Goal: Task Accomplishment & Management: Manage account settings

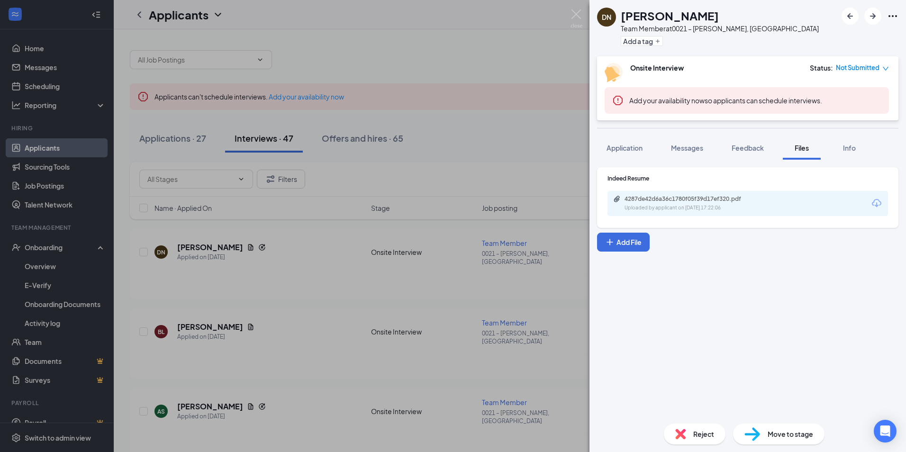
click at [284, 275] on div "DN [PERSON_NAME] Team Member at 0021 – [GEOGRAPHIC_DATA], [GEOGRAPHIC_DATA] Add…" at bounding box center [453, 226] width 906 height 452
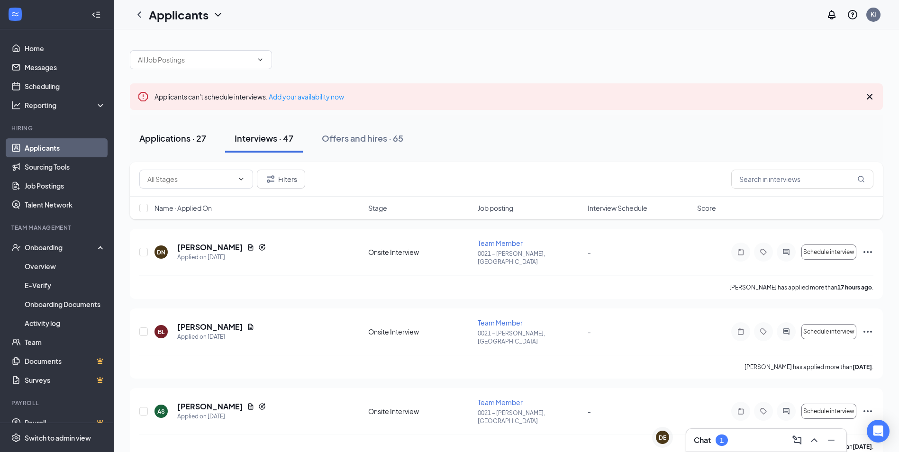
click at [183, 133] on div "Applications · 27" at bounding box center [172, 138] width 67 height 12
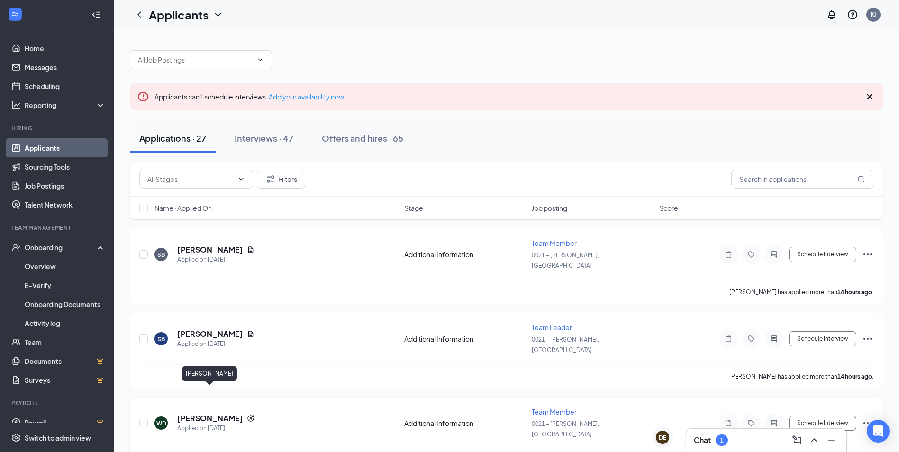
click at [204, 413] on h5 "[PERSON_NAME]" at bounding box center [210, 418] width 66 height 10
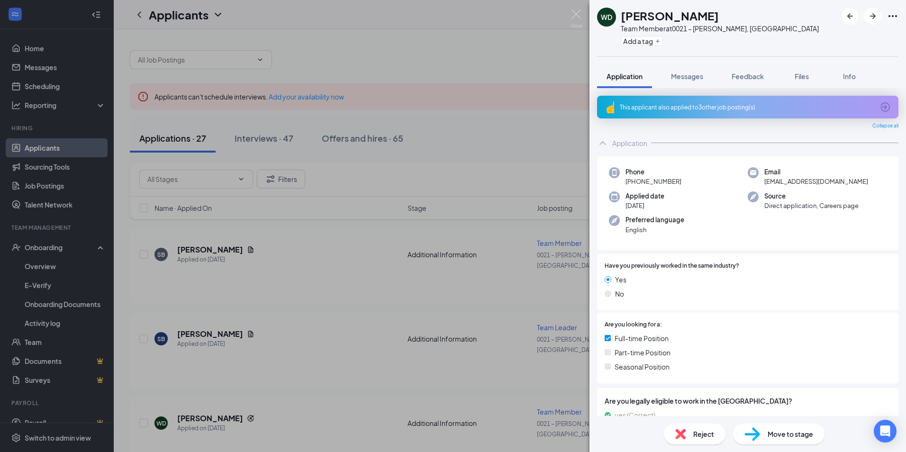
click at [217, 337] on div "WD [PERSON_NAME] Team Member at 0021 – [GEOGRAPHIC_DATA], [GEOGRAPHIC_DATA] Add…" at bounding box center [453, 226] width 906 height 452
click at [208, 323] on div "SB [PERSON_NAME] Applied on [DATE] Additional Information Team Leader 0021 – [P…" at bounding box center [509, 344] width 741 height 42
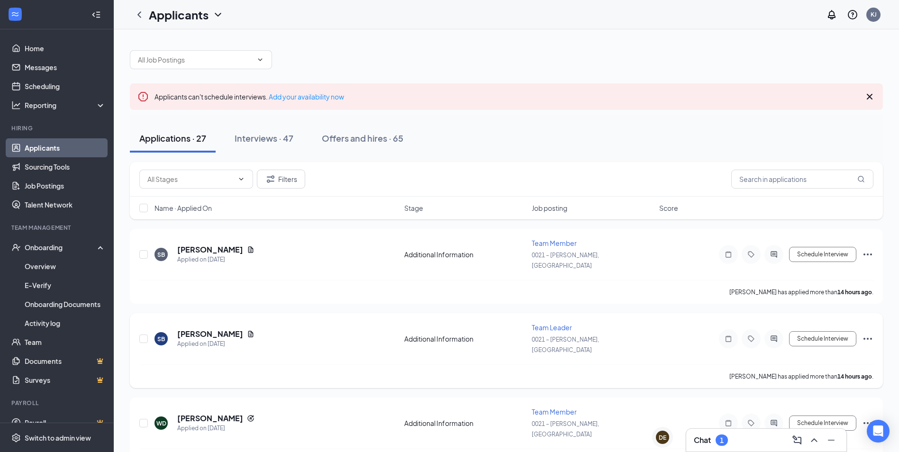
click at [207, 329] on h5 "[PERSON_NAME]" at bounding box center [210, 334] width 66 height 10
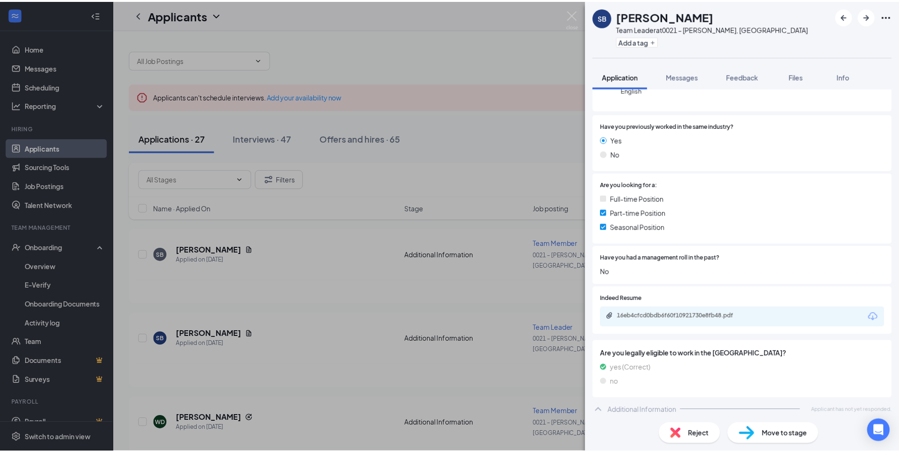
scroll to position [144, 0]
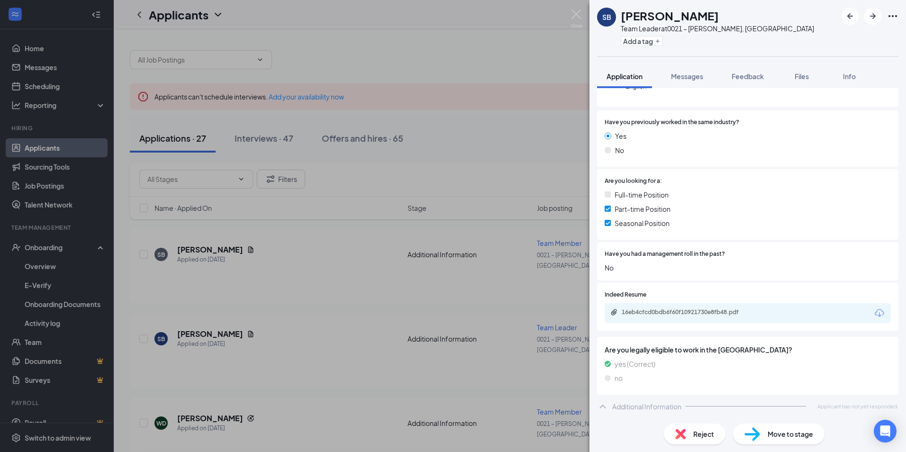
click at [310, 242] on div "SB [PERSON_NAME] Team Leader at 0021 – [PERSON_NAME], [GEOGRAPHIC_DATA] Add a t…" at bounding box center [453, 226] width 906 height 452
